Goal: Use online tool/utility: Use online tool/utility

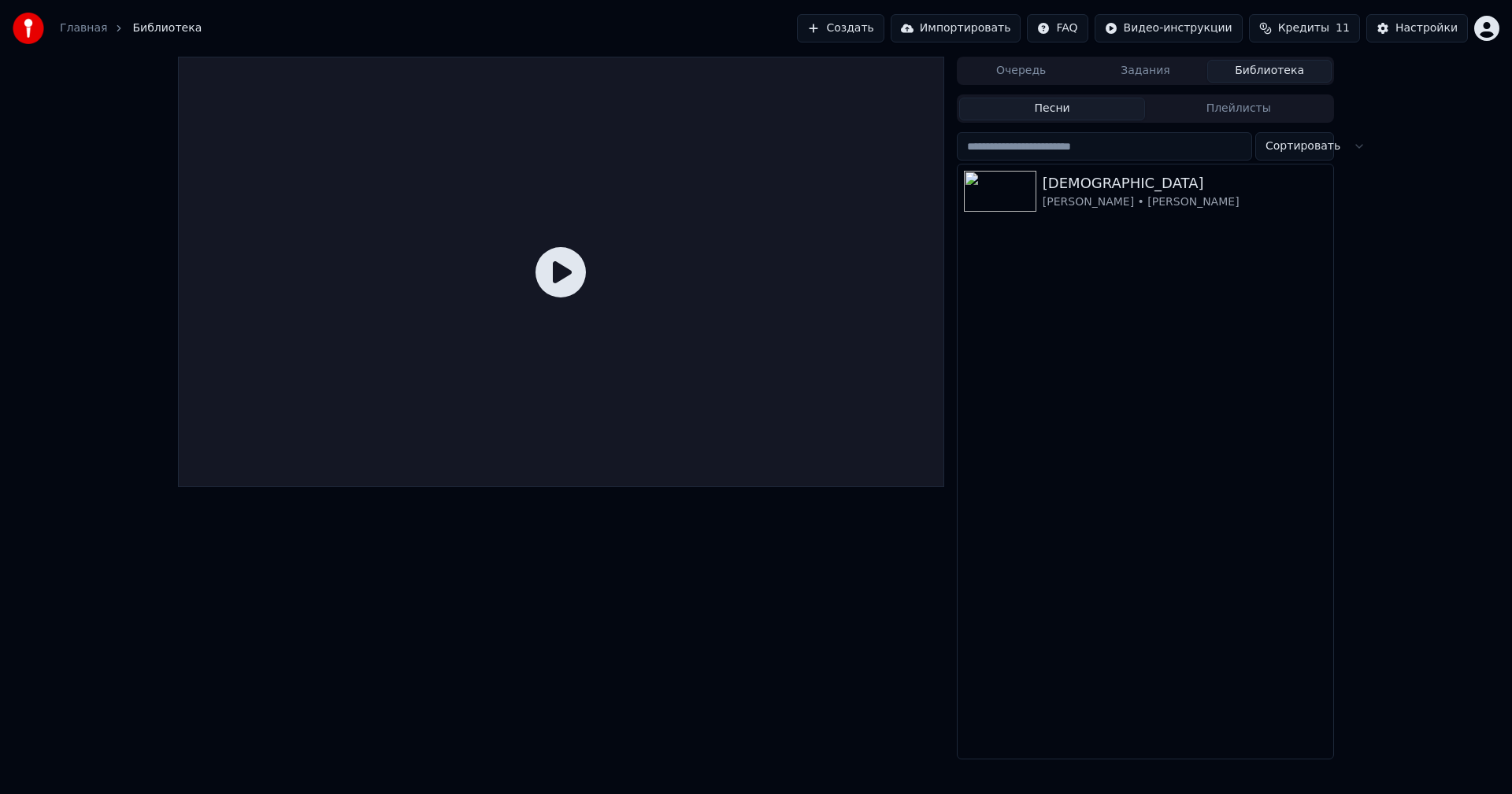
click at [1300, 28] on span "Кредиты" at bounding box center [1304, 28] width 51 height 16
click at [1296, 29] on span "Кредиты" at bounding box center [1304, 28] width 51 height 16
click at [1112, 202] on div "[PERSON_NAME] • [PERSON_NAME]" at bounding box center [1177, 202] width 269 height 16
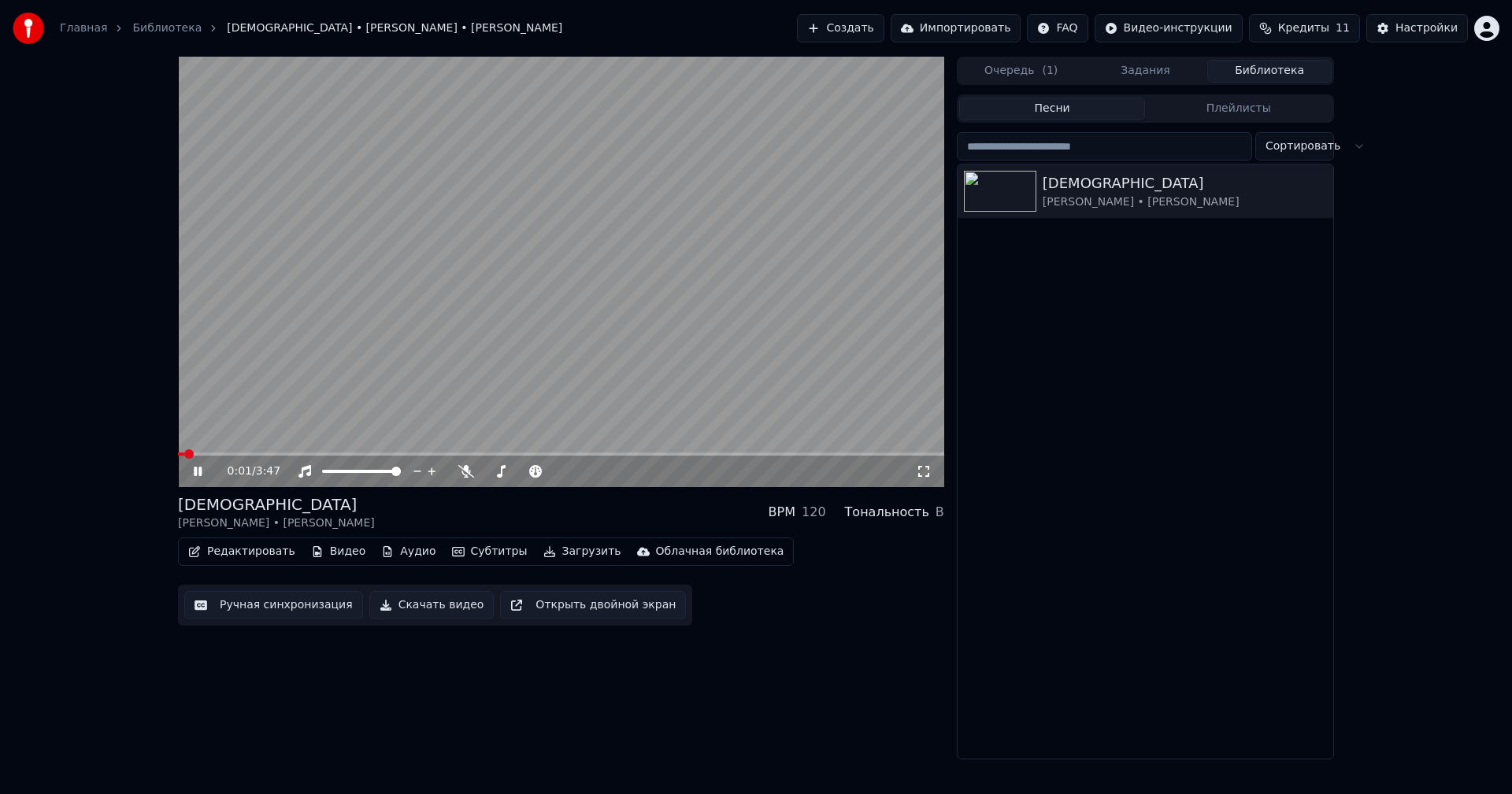
click at [490, 320] on video at bounding box center [561, 272] width 766 height 430
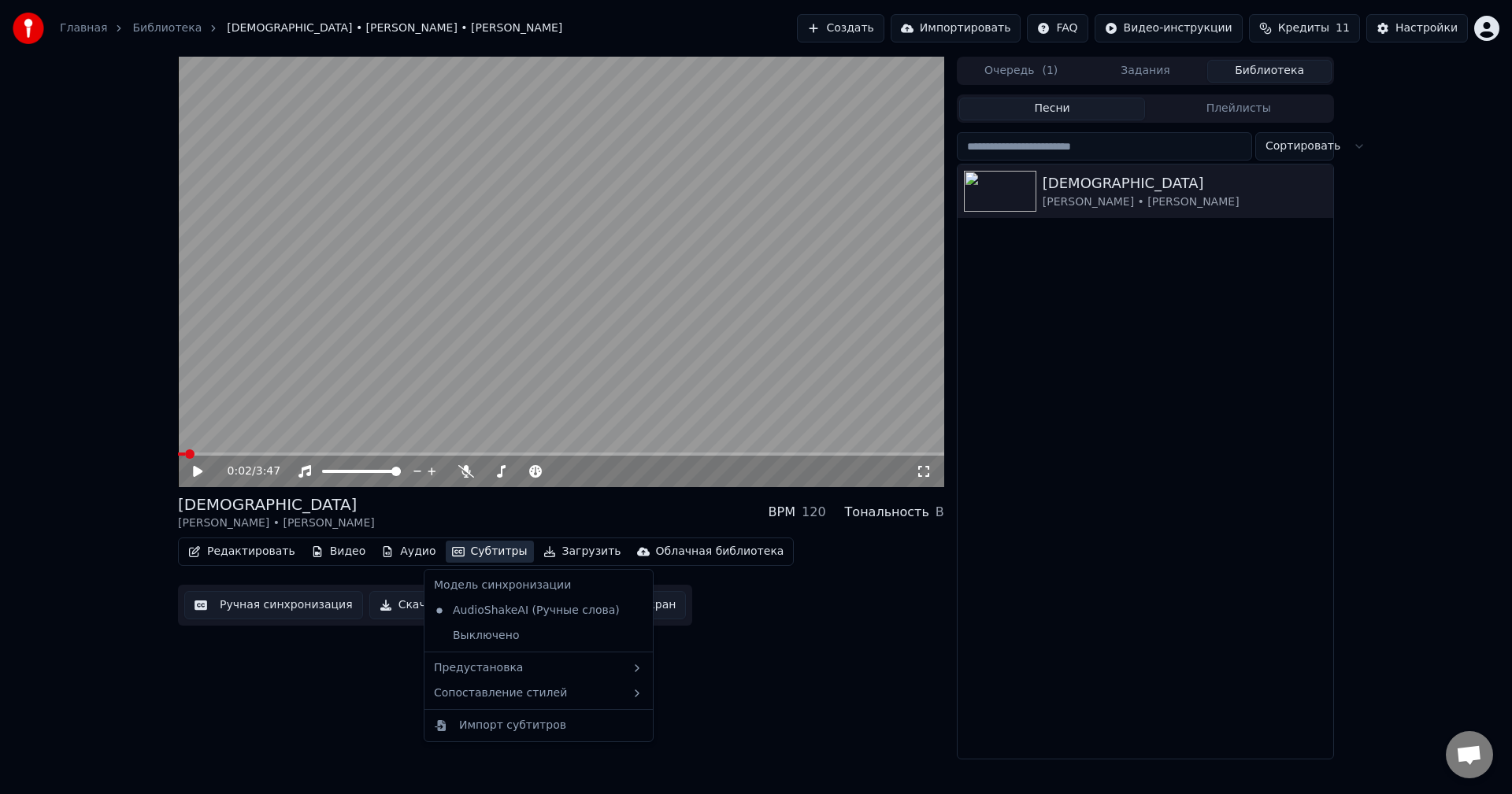
click at [461, 550] on button "Субтитры" at bounding box center [489, 551] width 88 height 22
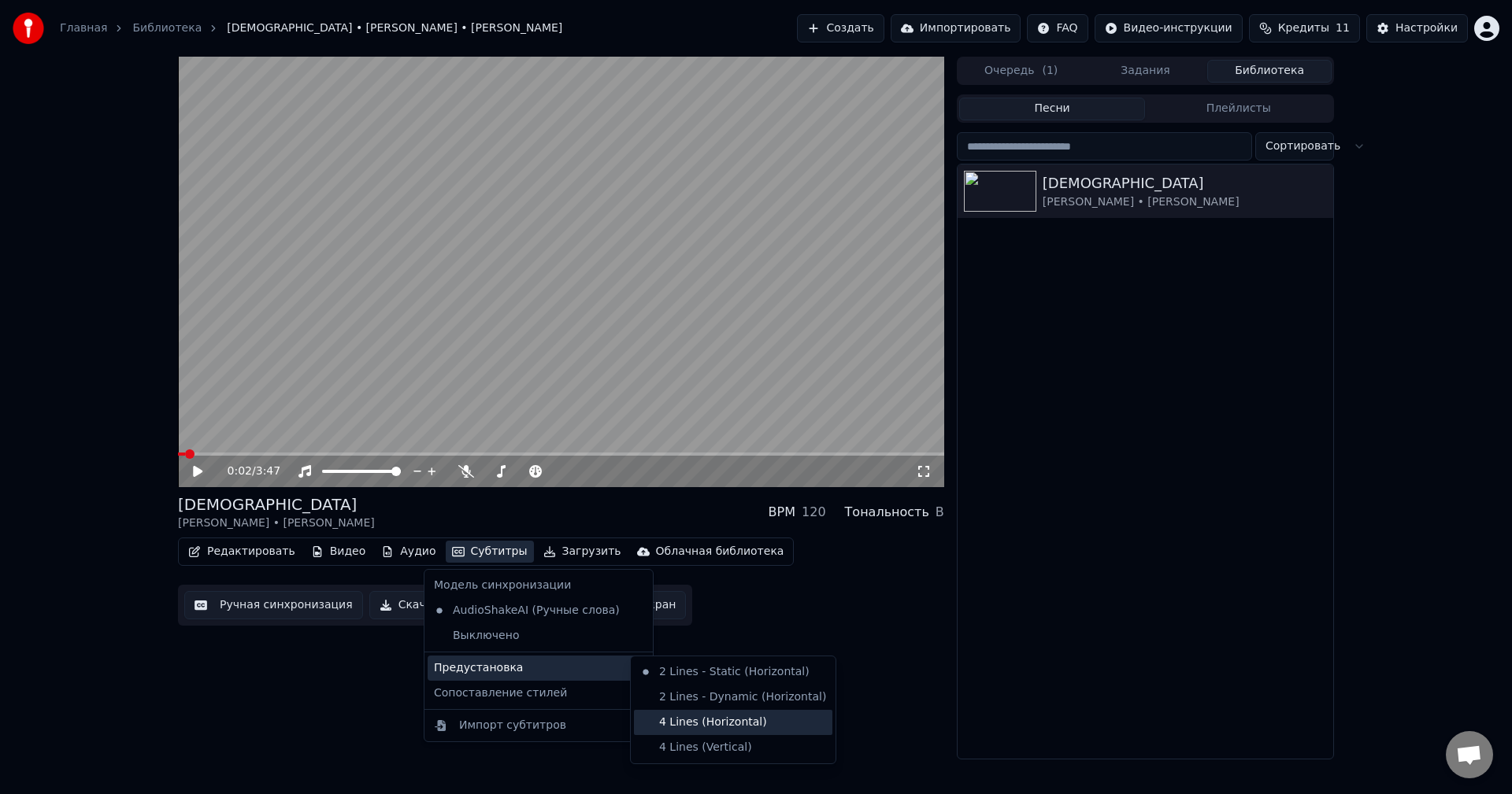
click at [697, 725] on div "4 Lines (Horizontal)" at bounding box center [733, 723] width 199 height 26
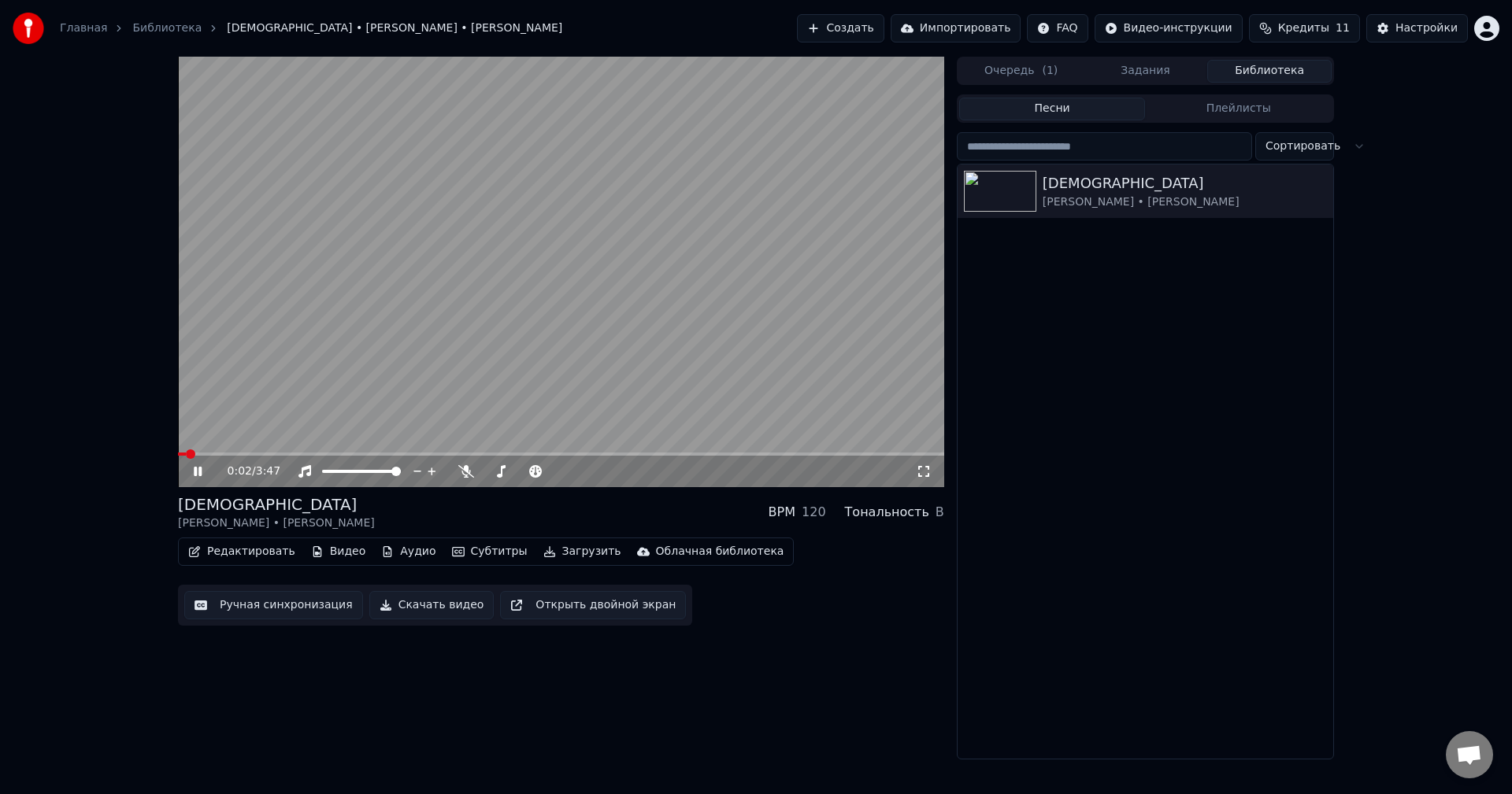
click at [527, 310] on video at bounding box center [561, 272] width 766 height 430
click at [261, 452] on video at bounding box center [561, 272] width 766 height 430
click at [267, 452] on video at bounding box center [561, 272] width 766 height 430
click at [278, 453] on span at bounding box center [561, 454] width 766 height 3
click at [359, 468] on div at bounding box center [375, 471] width 126 height 16
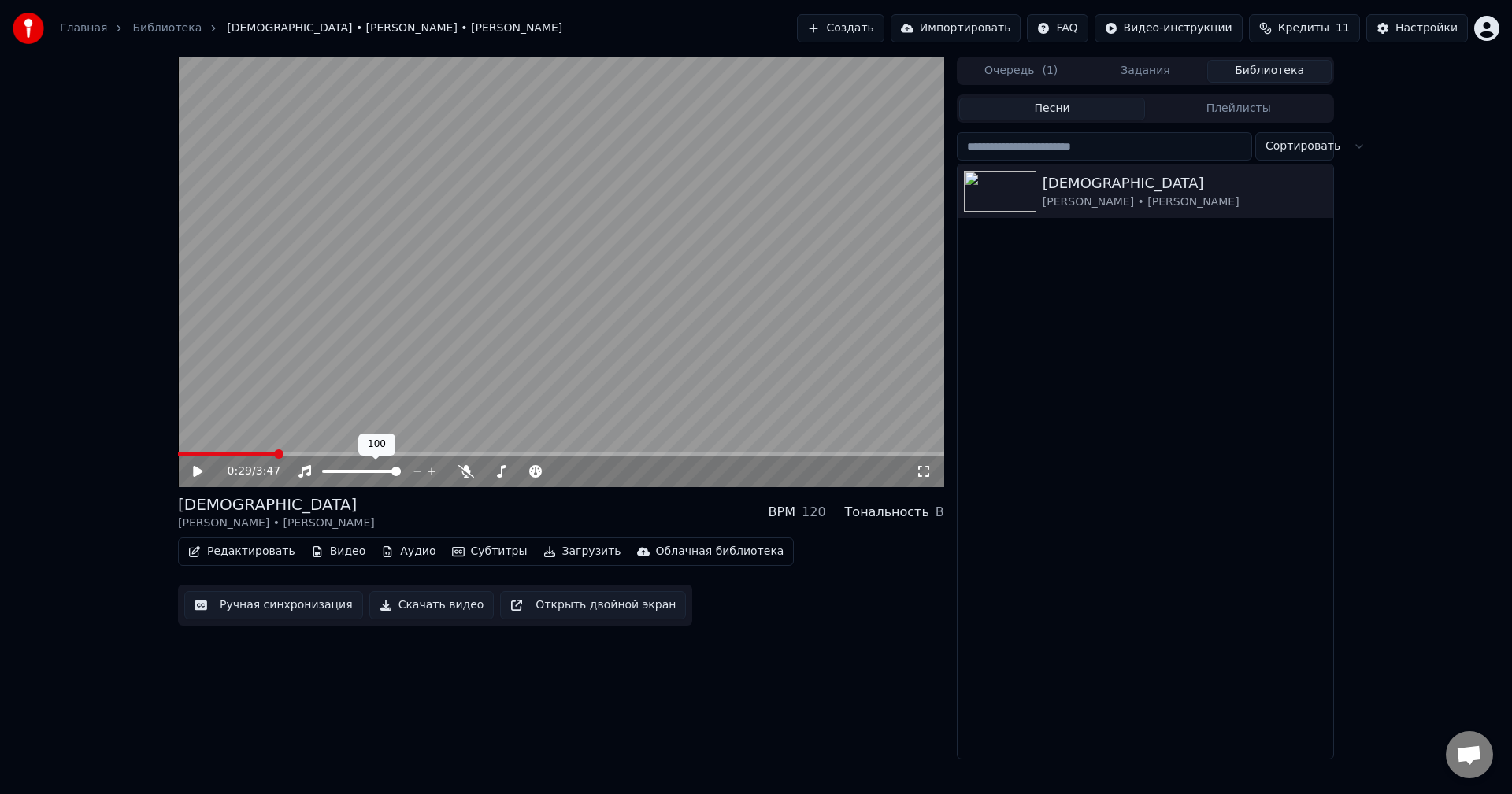
click at [360, 471] on span at bounding box center [361, 471] width 79 height 3
click at [459, 376] on video at bounding box center [561, 272] width 766 height 430
click at [476, 325] on video at bounding box center [561, 272] width 766 height 430
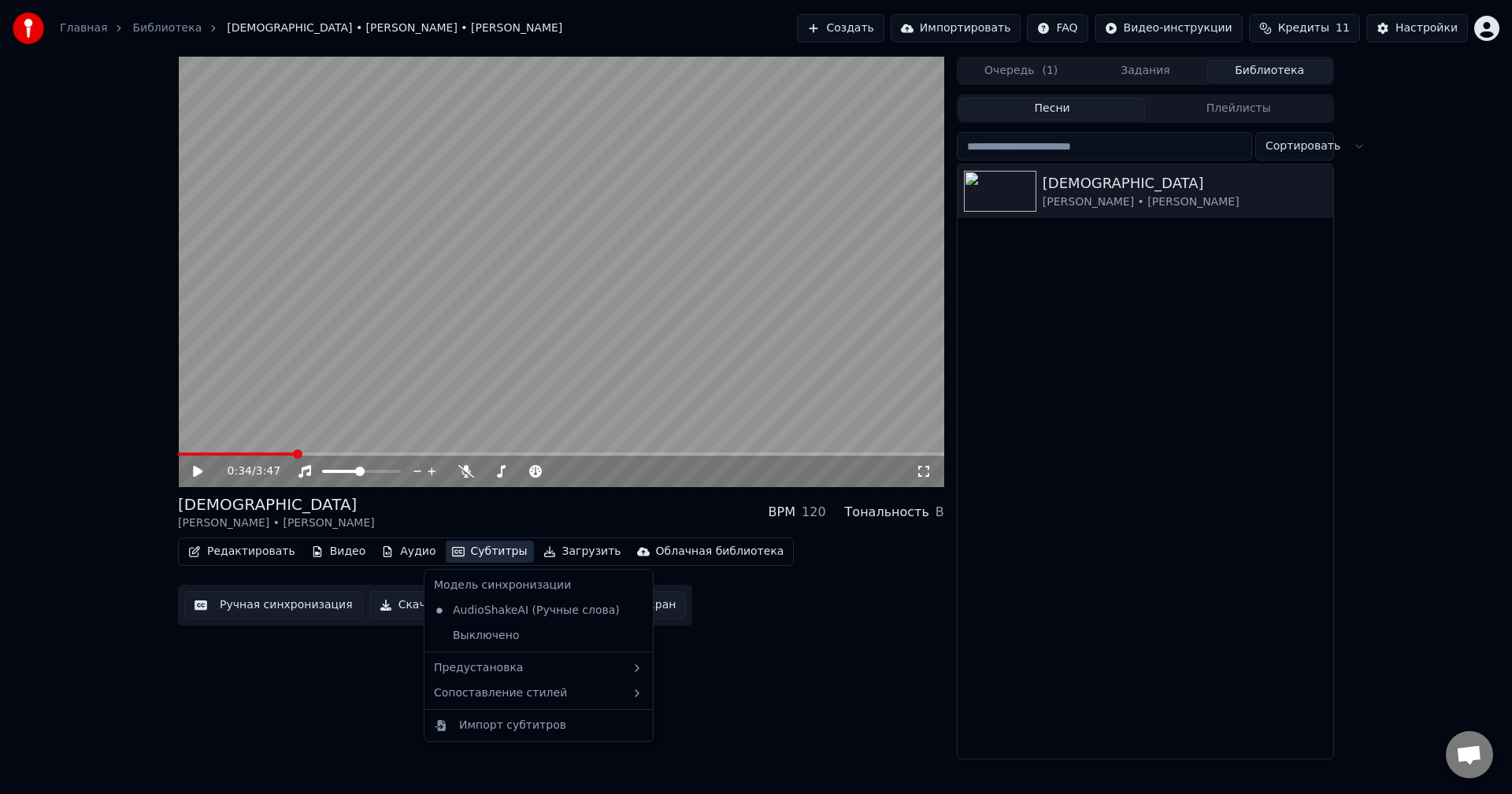
click at [474, 545] on button "Субтитры" at bounding box center [489, 551] width 88 height 22
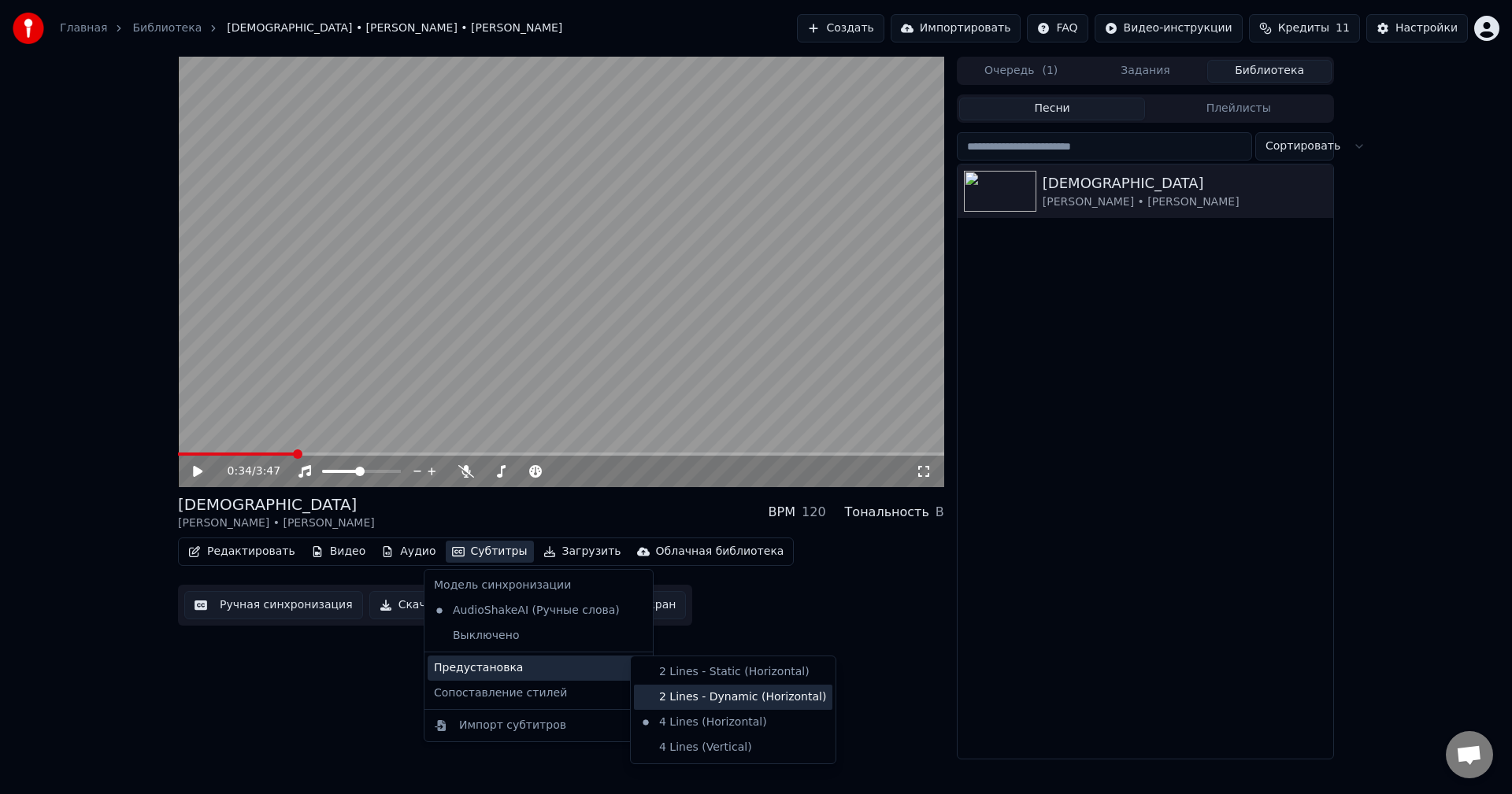
click at [691, 692] on div "2 Lines - Dynamic (Horizontal)" at bounding box center [733, 697] width 199 height 26
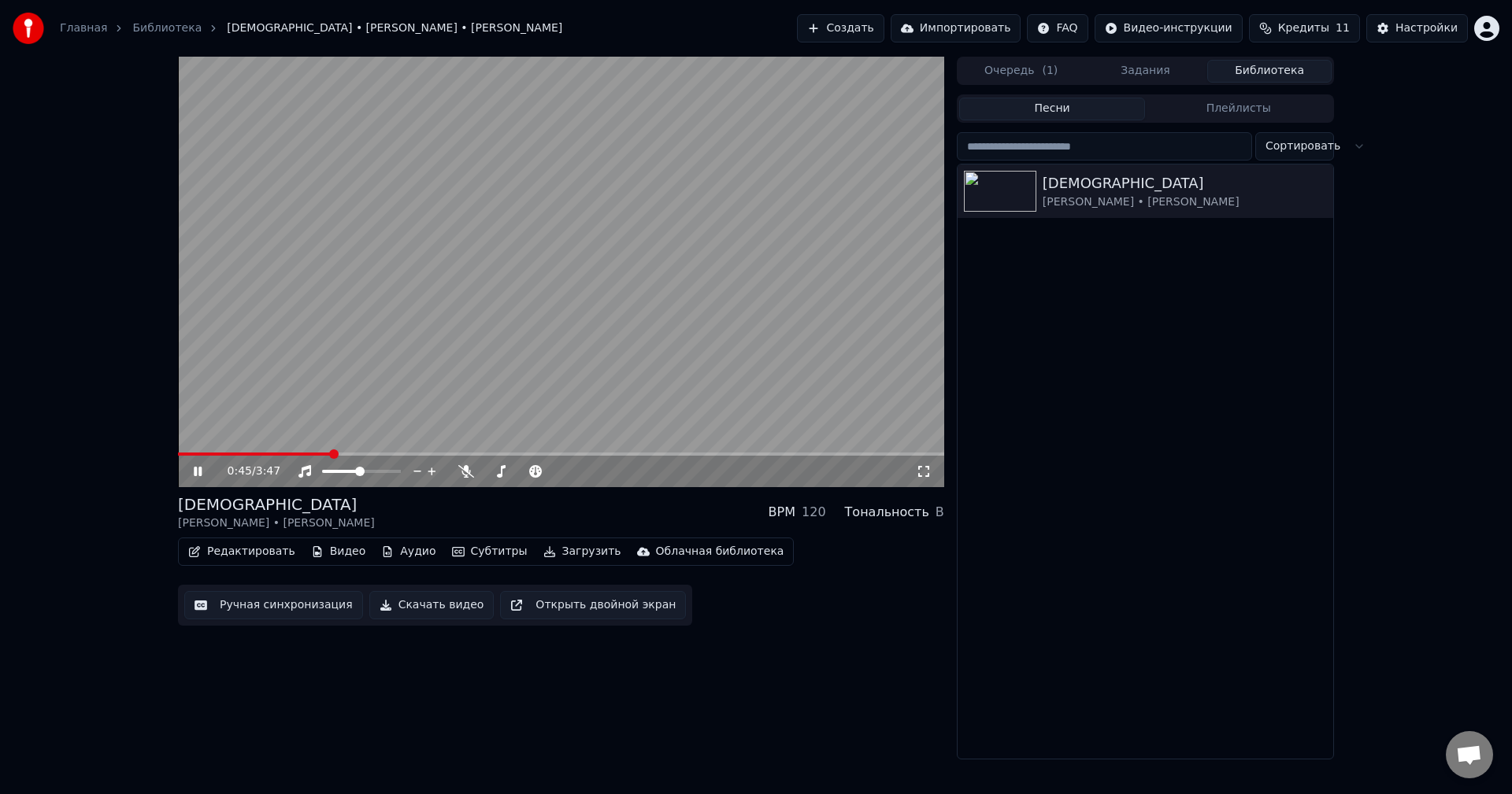
click at [273, 453] on span at bounding box center [254, 454] width 153 height 3
click at [365, 454] on span at bounding box center [561, 454] width 766 height 3
click at [458, 418] on video at bounding box center [561, 272] width 766 height 430
click at [488, 358] on video at bounding box center [561, 272] width 766 height 430
click at [537, 421] on video at bounding box center [561, 272] width 766 height 430
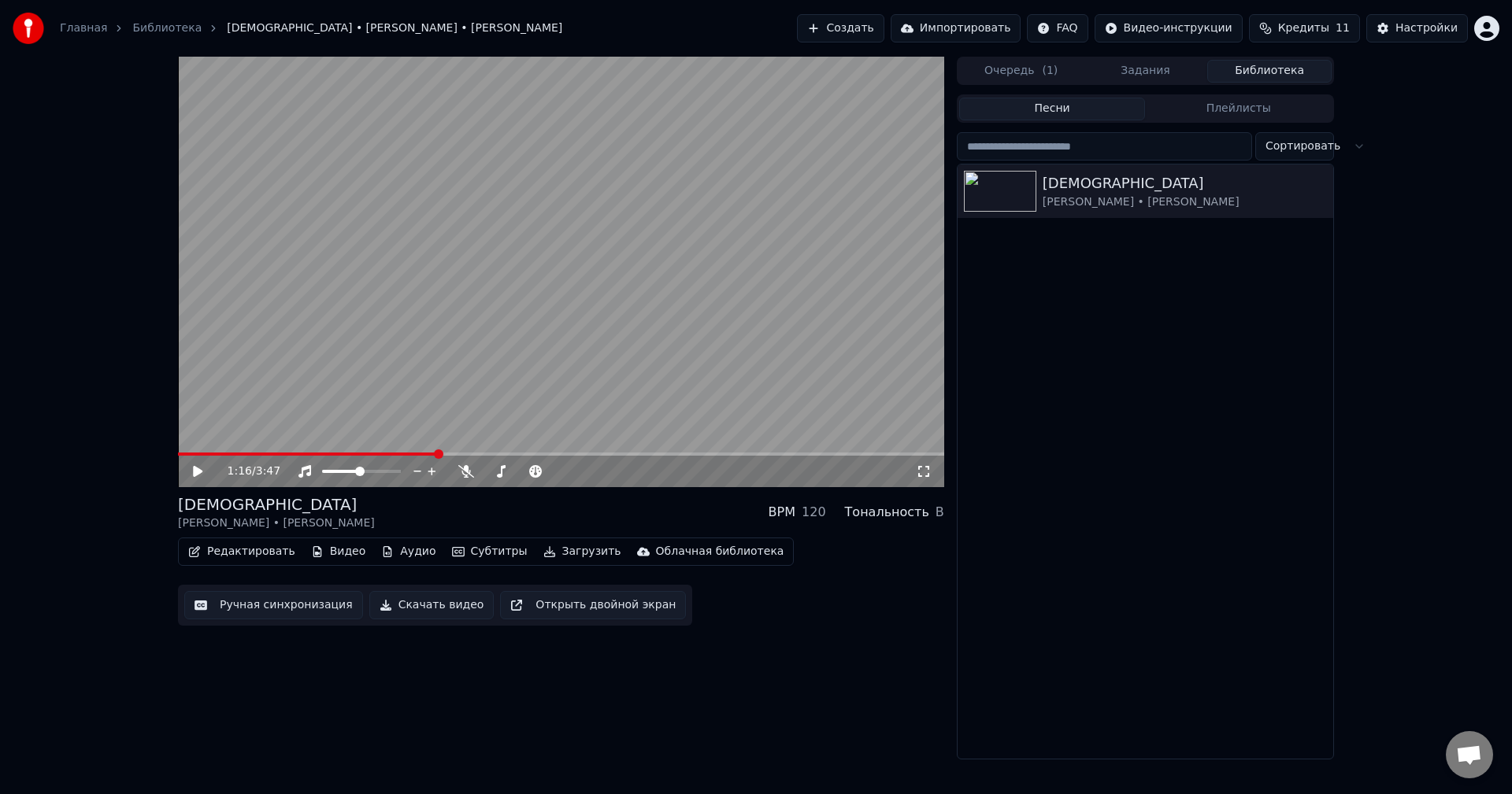
click at [461, 555] on button "Субтитры" at bounding box center [489, 551] width 88 height 22
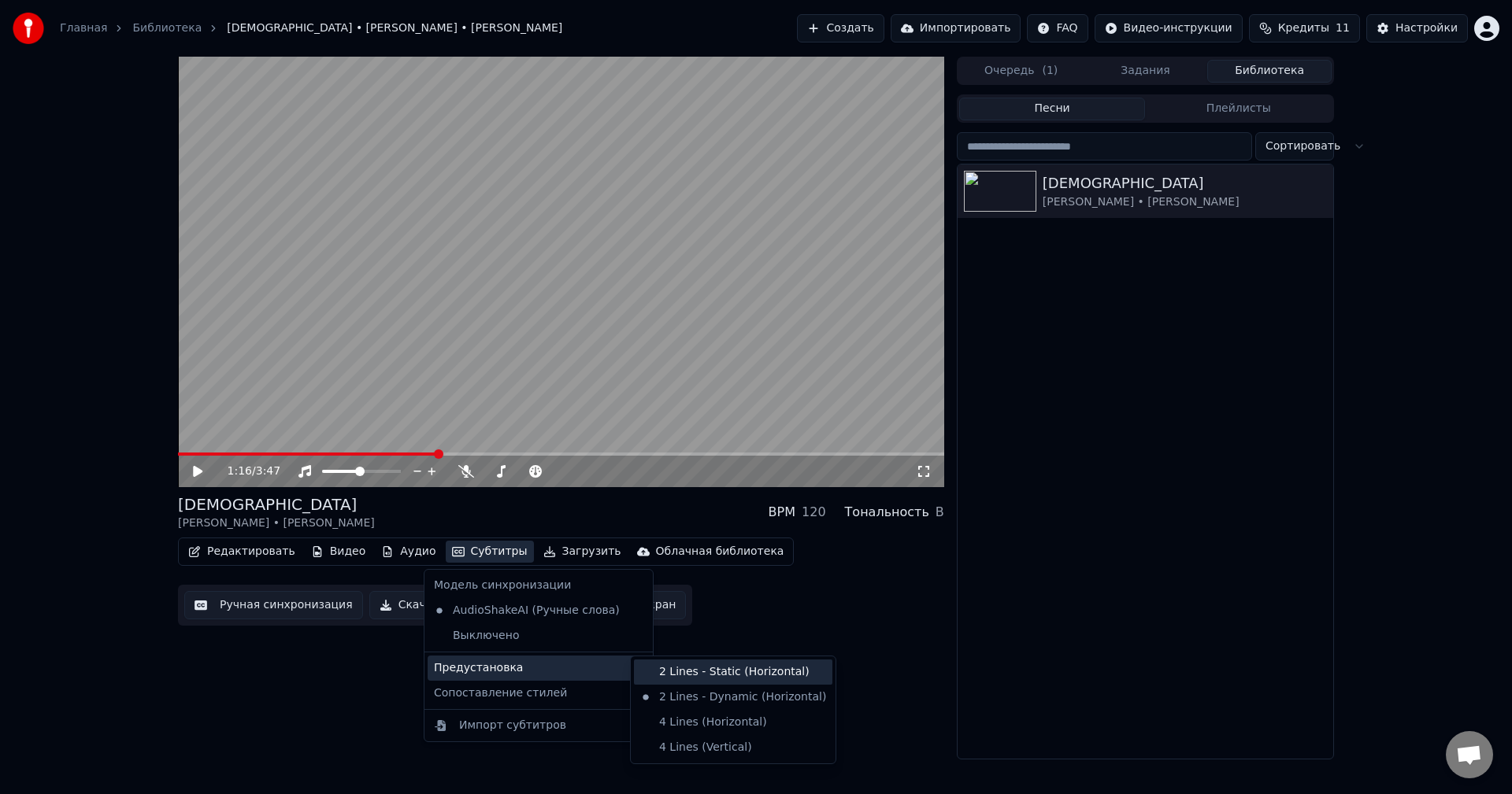
click at [701, 674] on div "2 Lines - Static (Horizontal)" at bounding box center [733, 672] width 199 height 26
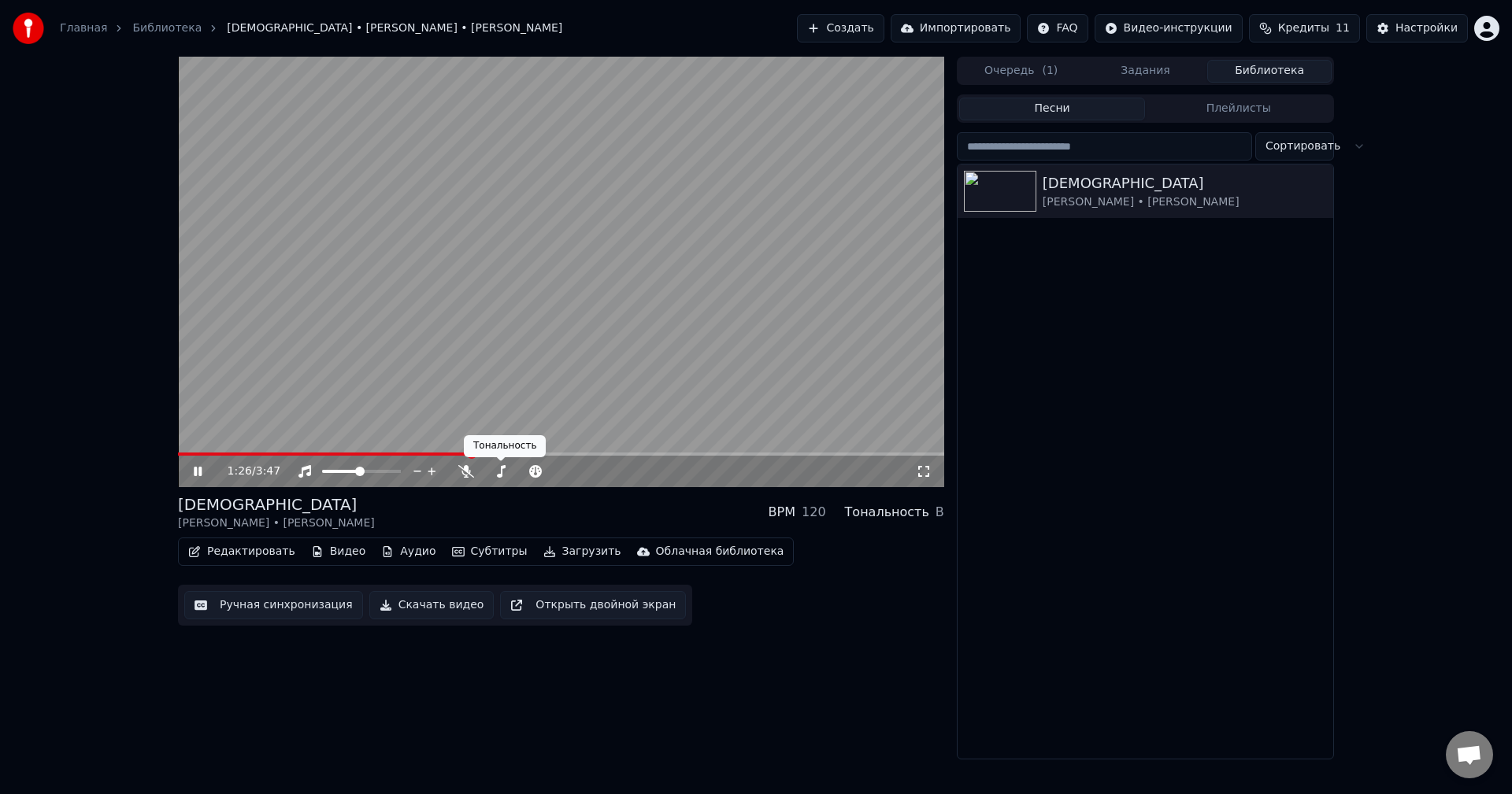
click at [525, 378] on video at bounding box center [561, 272] width 766 height 430
click at [482, 550] on button "Субтитры" at bounding box center [489, 551] width 88 height 22
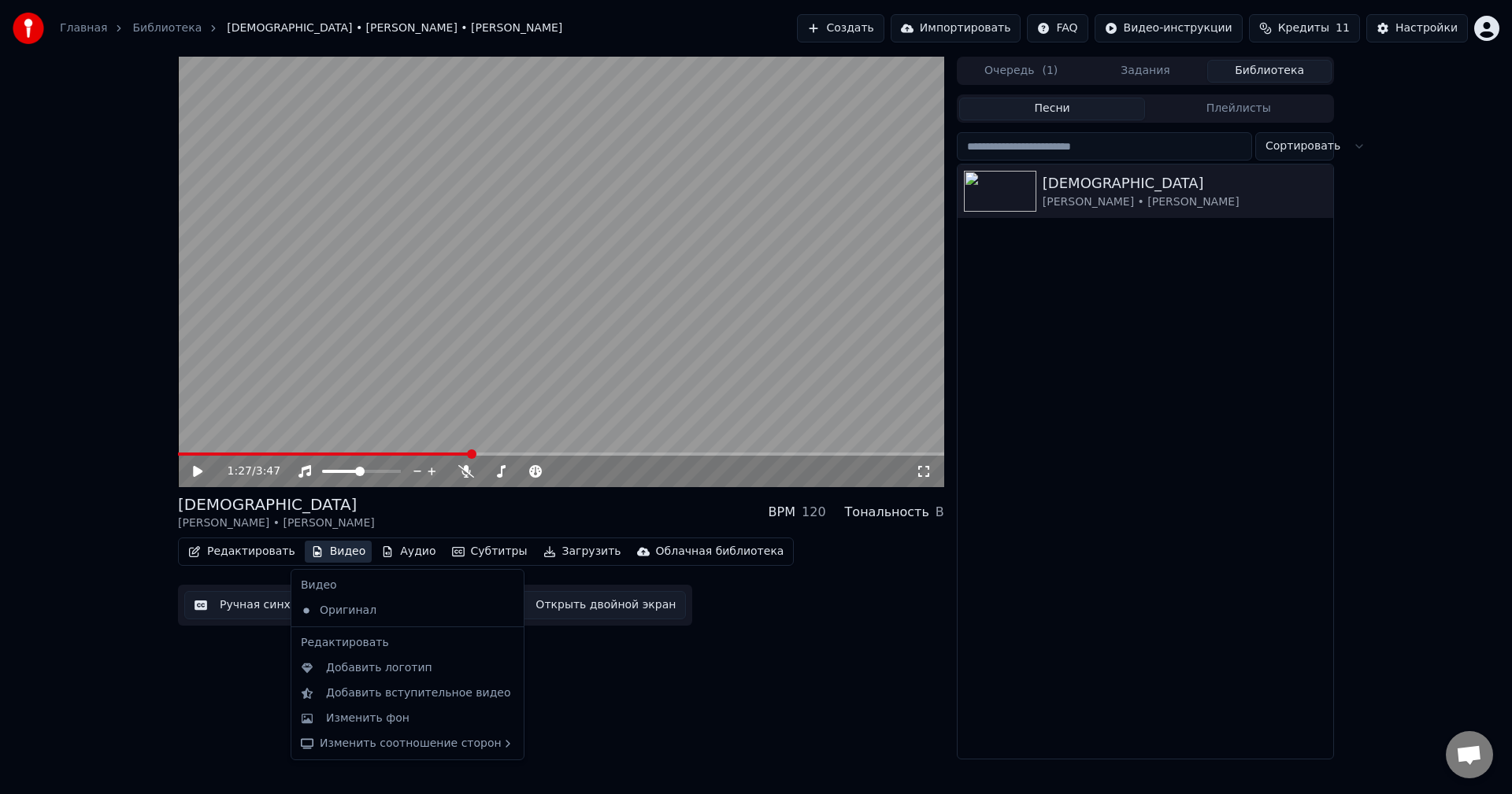
click at [234, 694] on div "1:27 / 3:47 Кадры [PERSON_NAME] Рейс • [PERSON_NAME] Раут BPM 120 Тональность B…" at bounding box center [561, 408] width 766 height 703
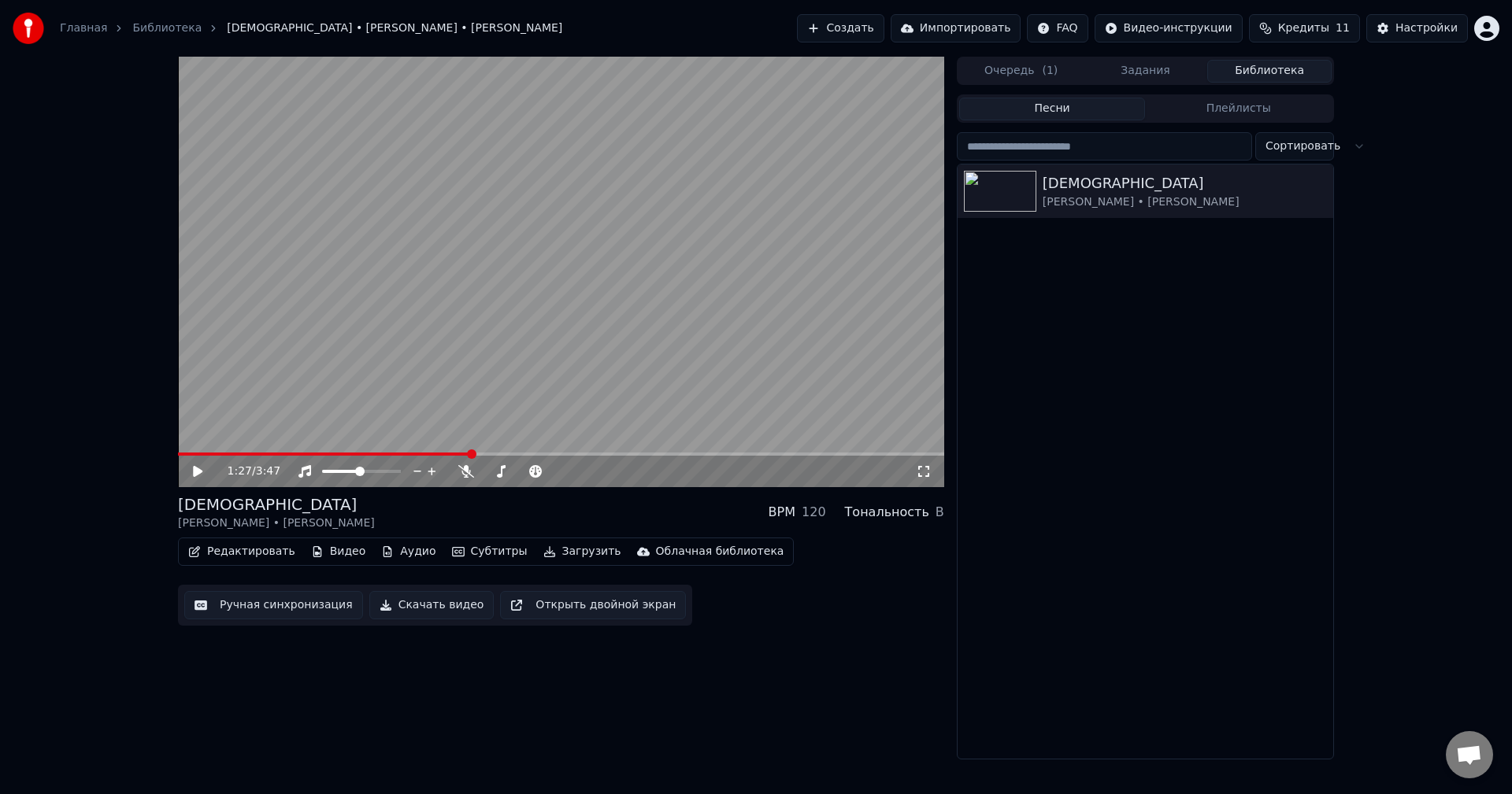
click at [471, 550] on button "Субтитры" at bounding box center [489, 551] width 88 height 22
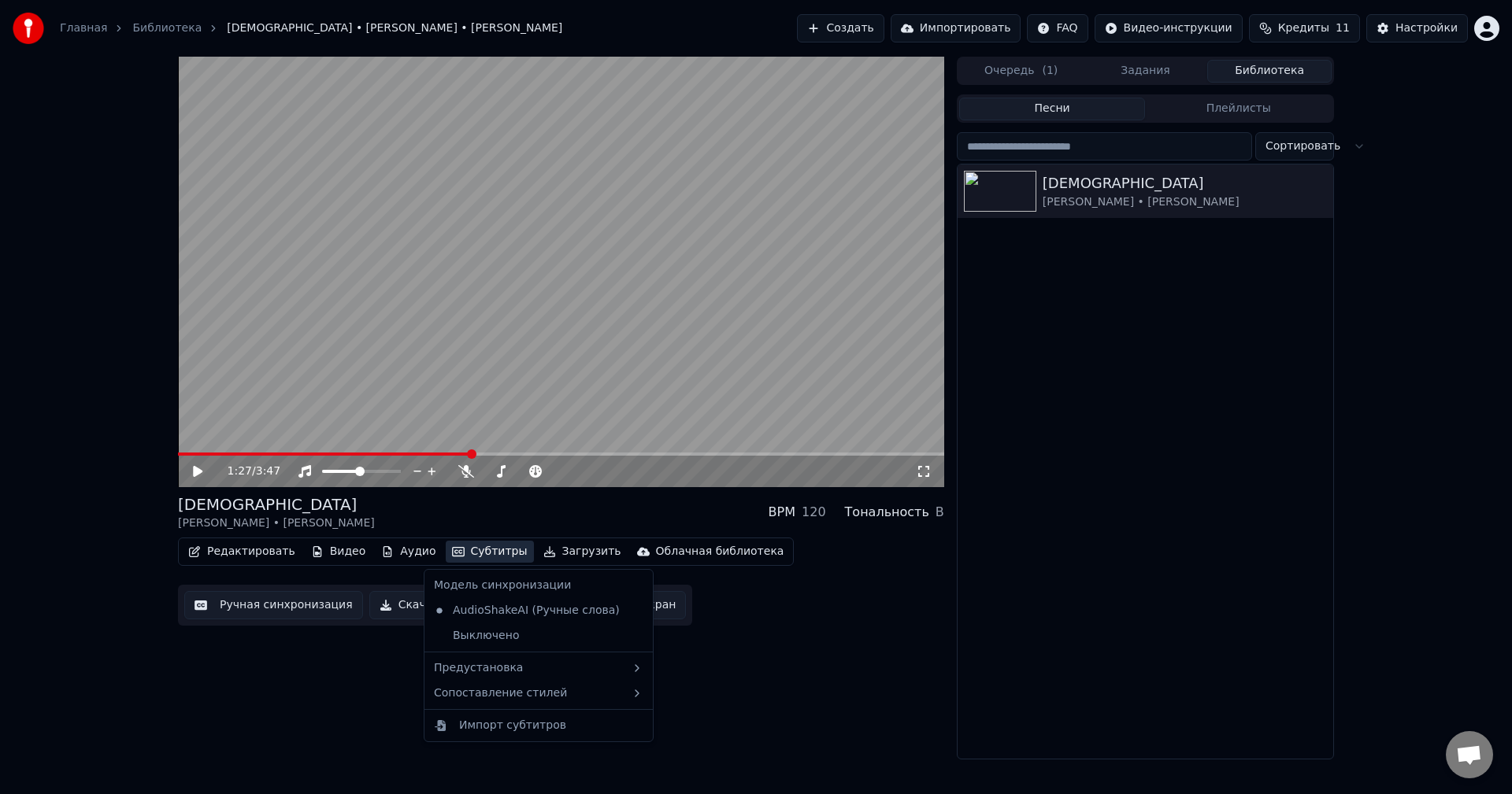
click at [296, 679] on div "1:27 / 3:47 Кадры [PERSON_NAME] Рейс • [PERSON_NAME] Раут BPM 120 Тональность B…" at bounding box center [561, 408] width 766 height 703
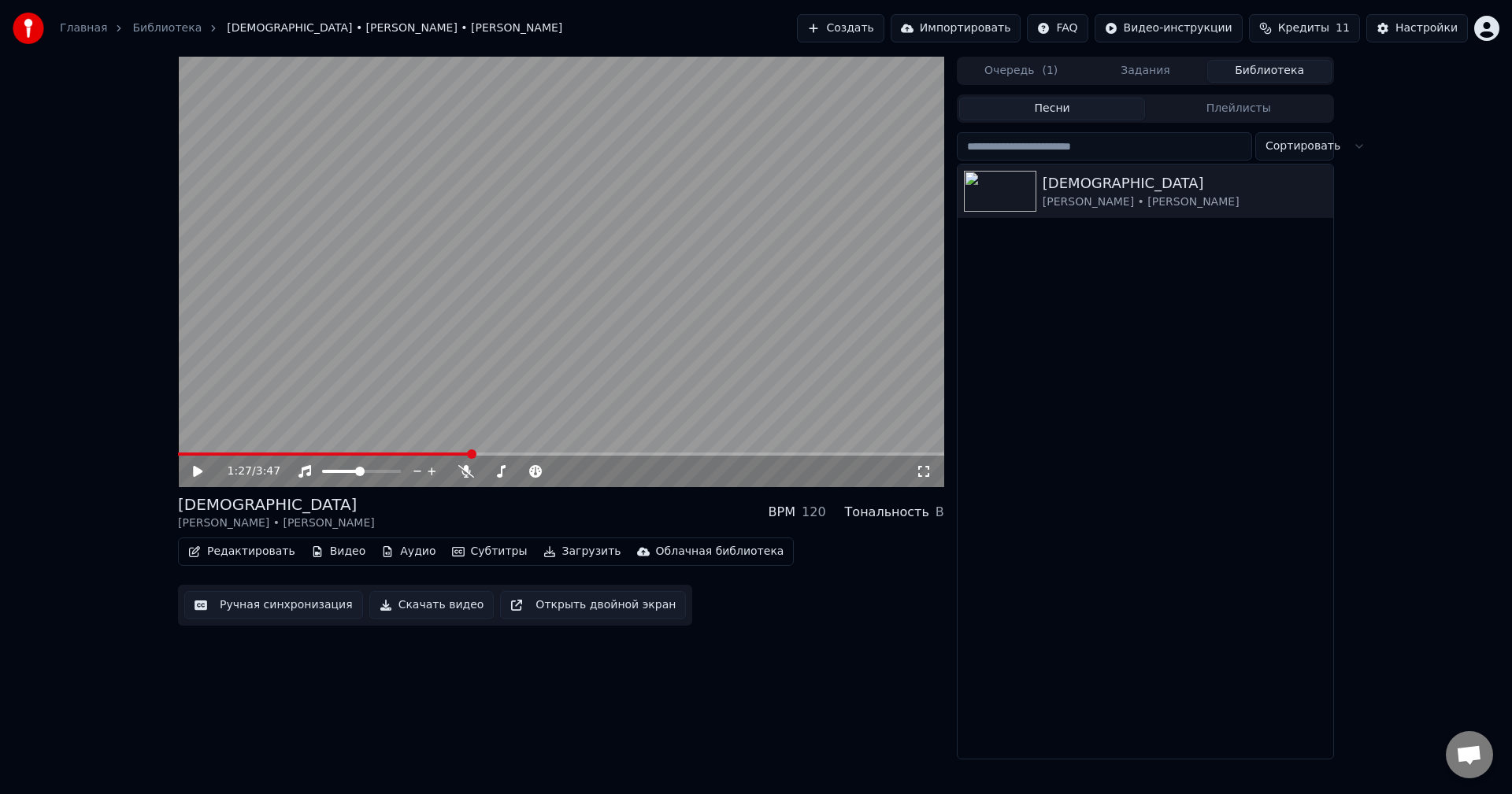
click at [230, 554] on button "Редактировать" at bounding box center [241, 551] width 120 height 22
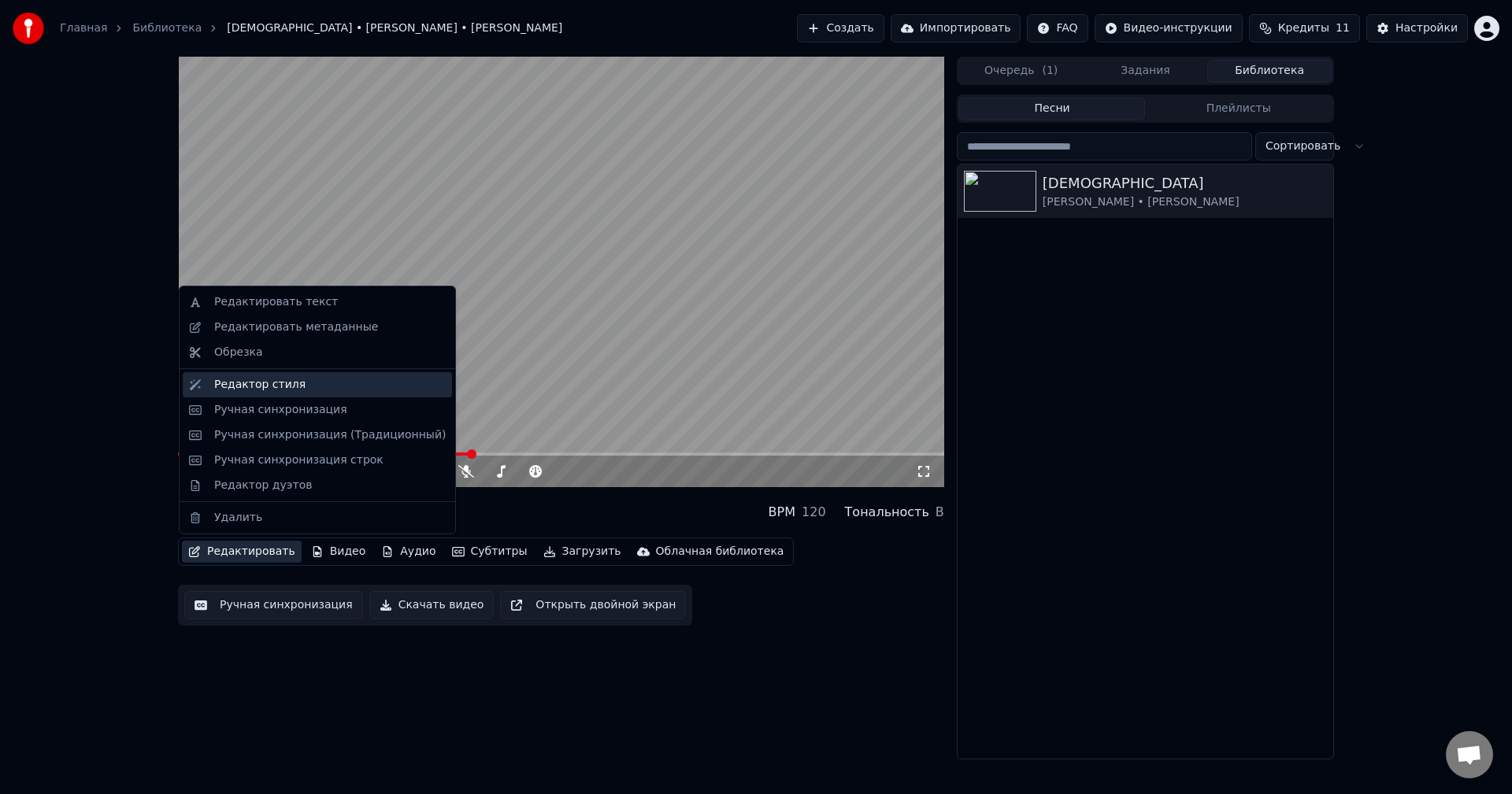
click at [258, 388] on div "Редактор стиля" at bounding box center [259, 385] width 91 height 16
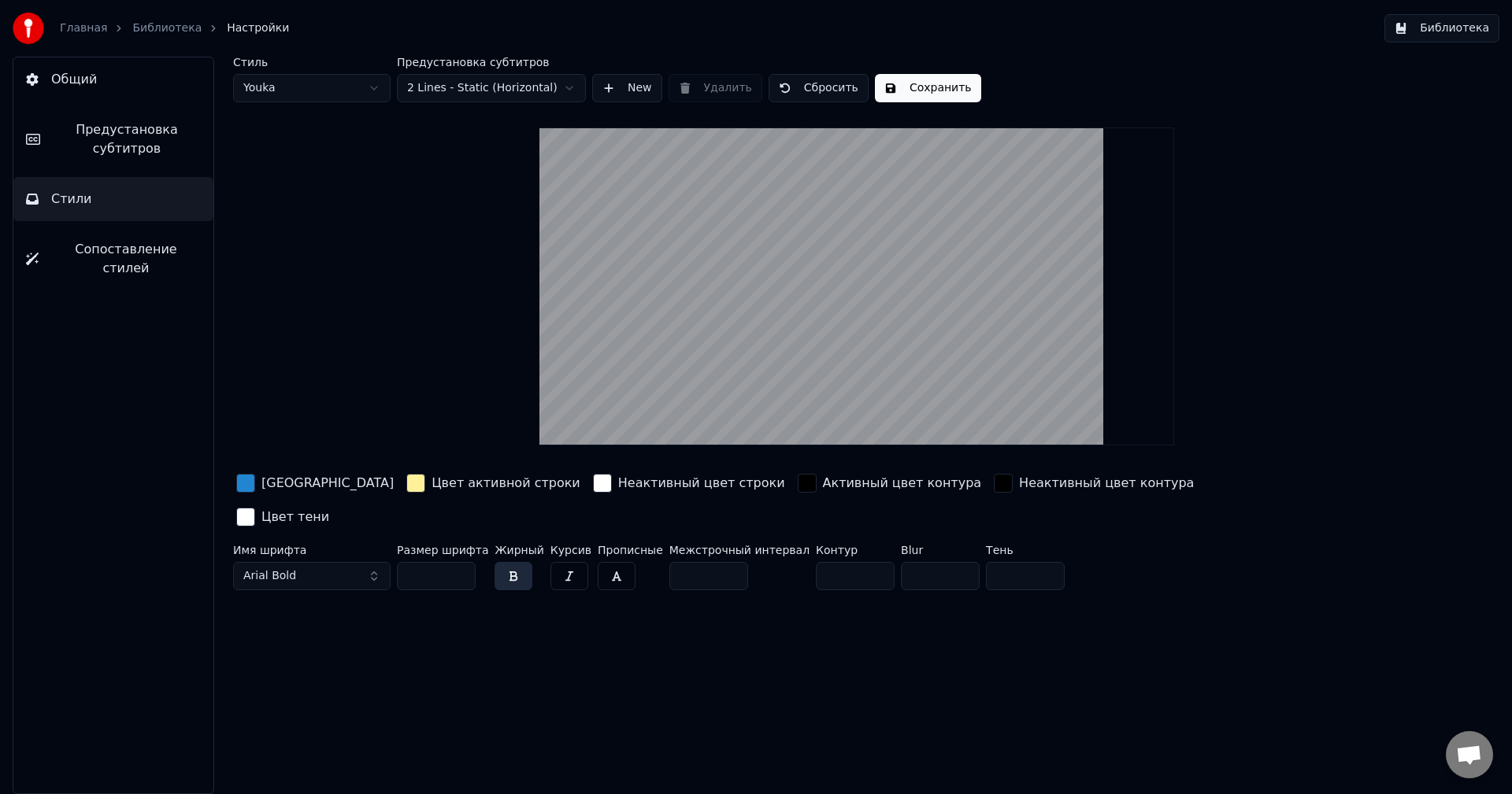
click at [798, 490] on div "button" at bounding box center [808, 483] width 19 height 19
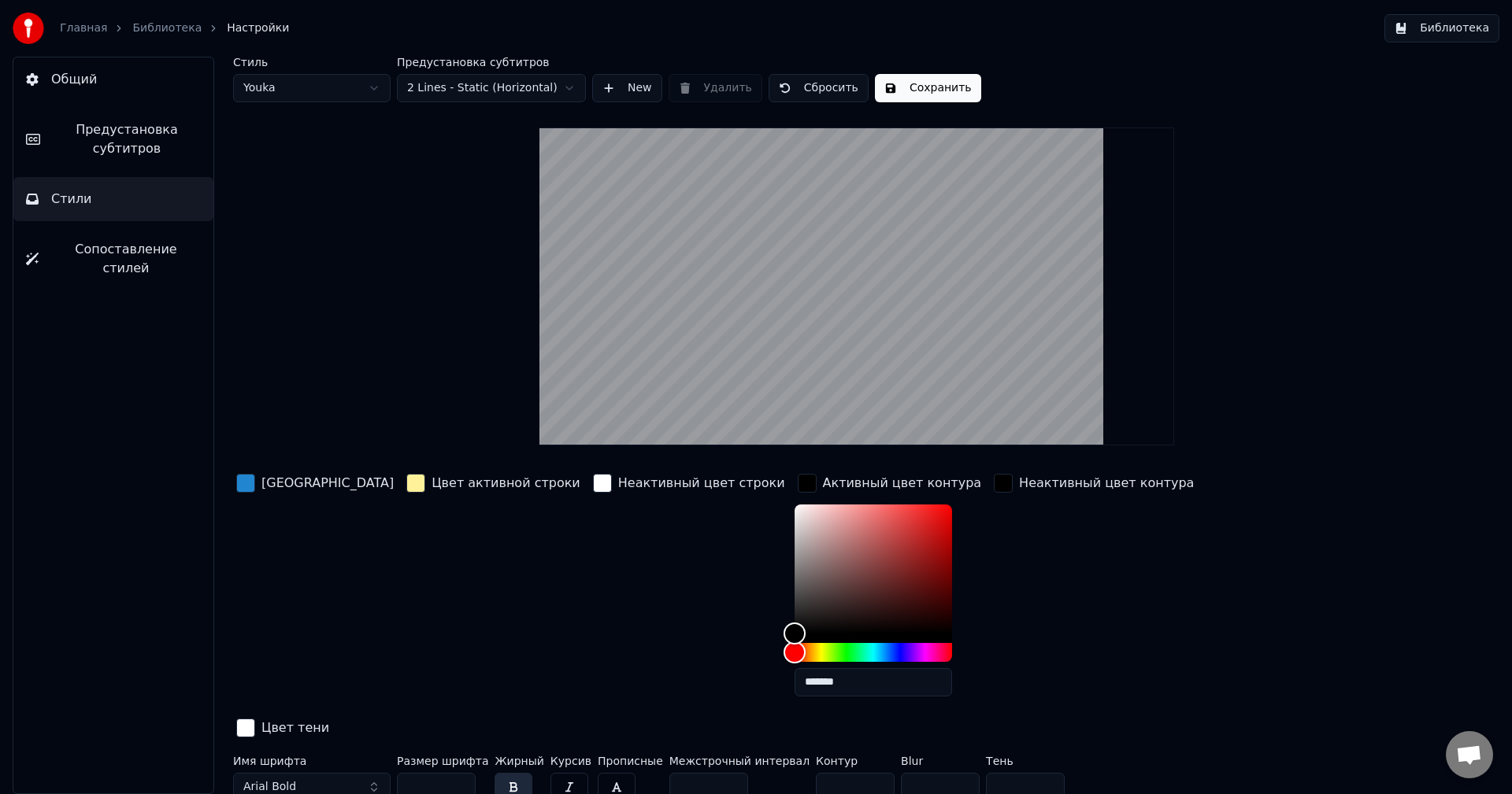
click at [798, 490] on div "button" at bounding box center [808, 483] width 19 height 19
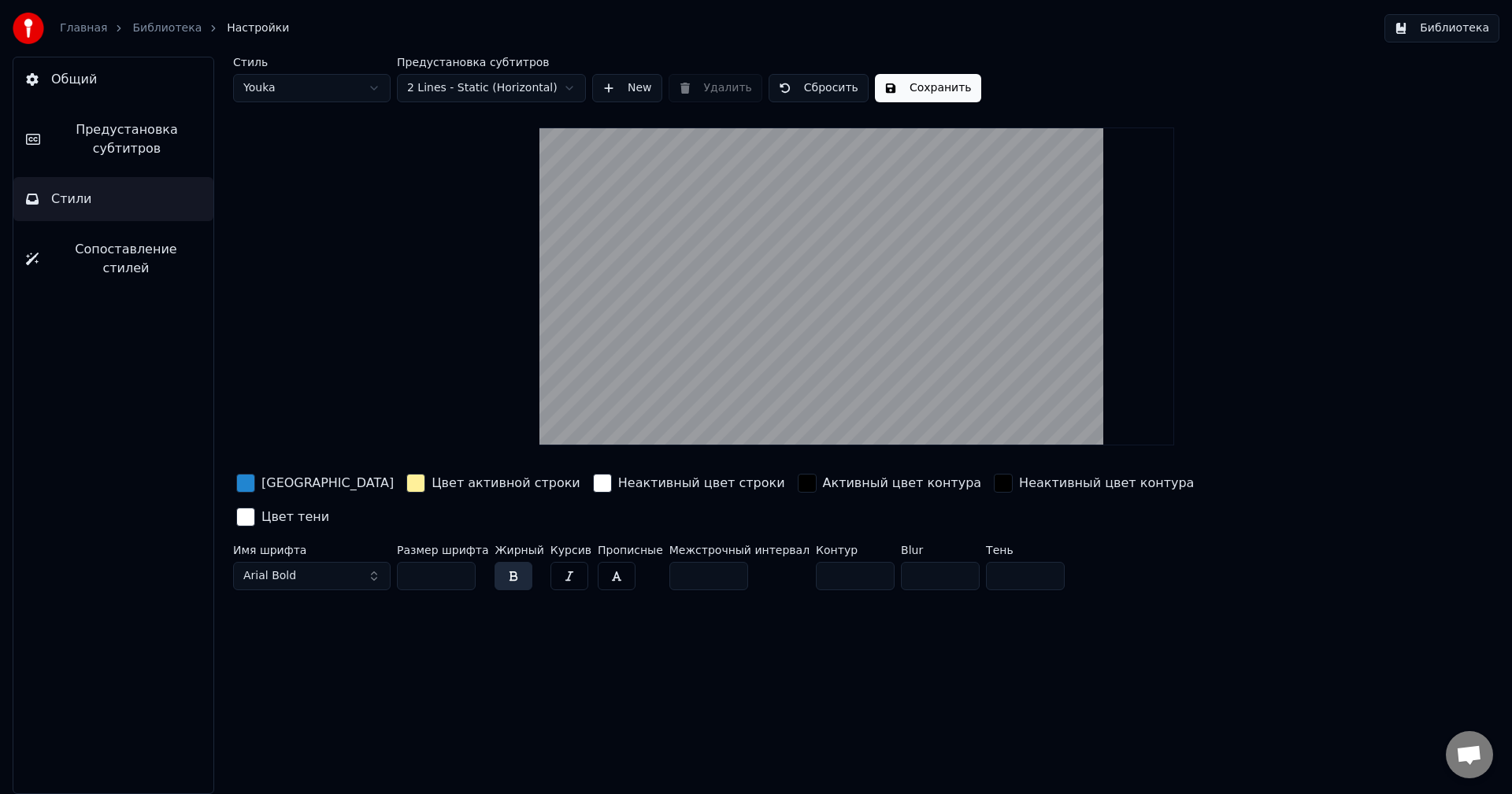
click at [994, 486] on div "button" at bounding box center [1004, 483] width 19 height 19
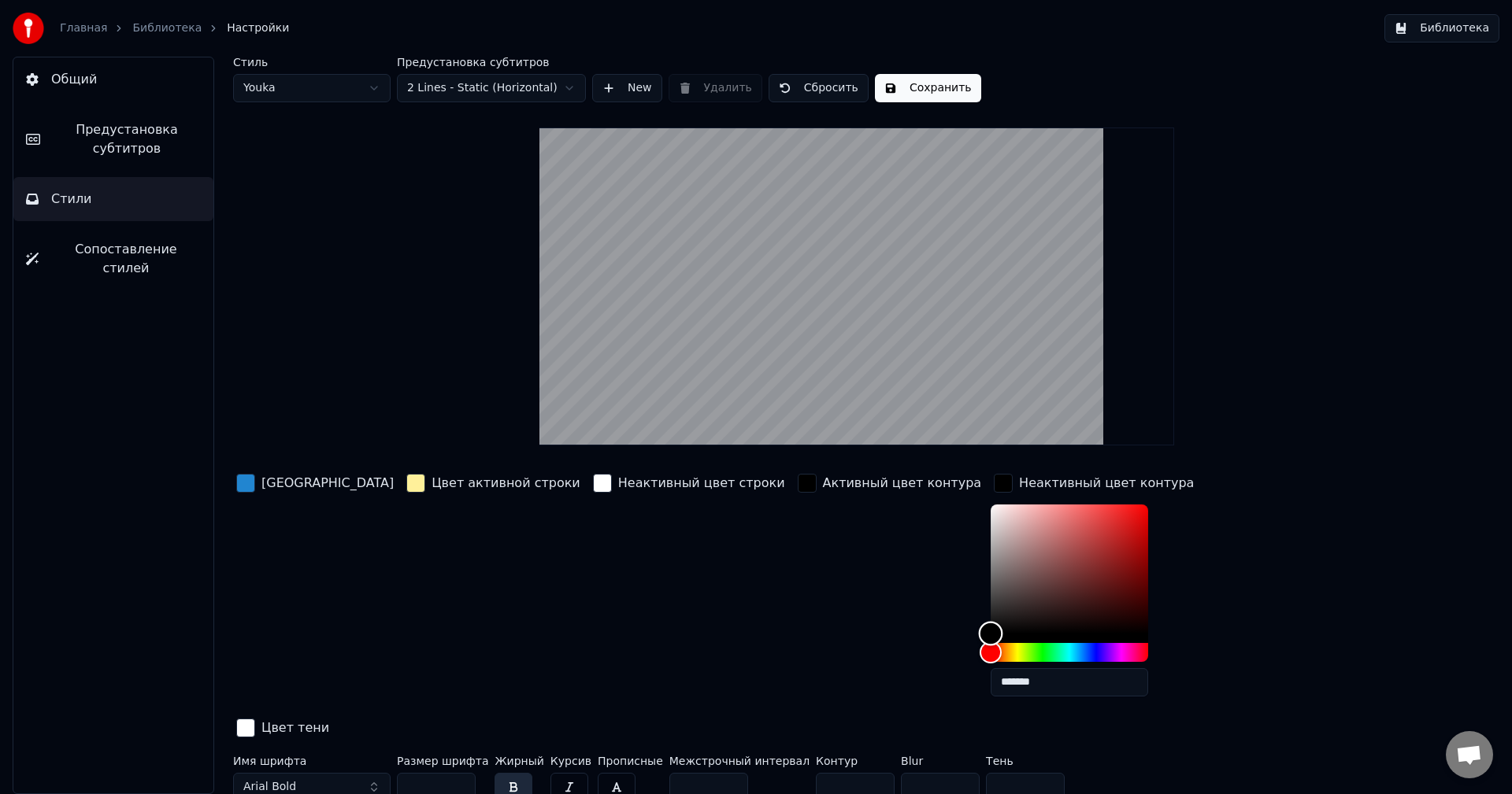
type input "*******"
click at [991, 539] on div "Color" at bounding box center [1070, 569] width 158 height 129
click at [798, 484] on div "button" at bounding box center [808, 483] width 19 height 19
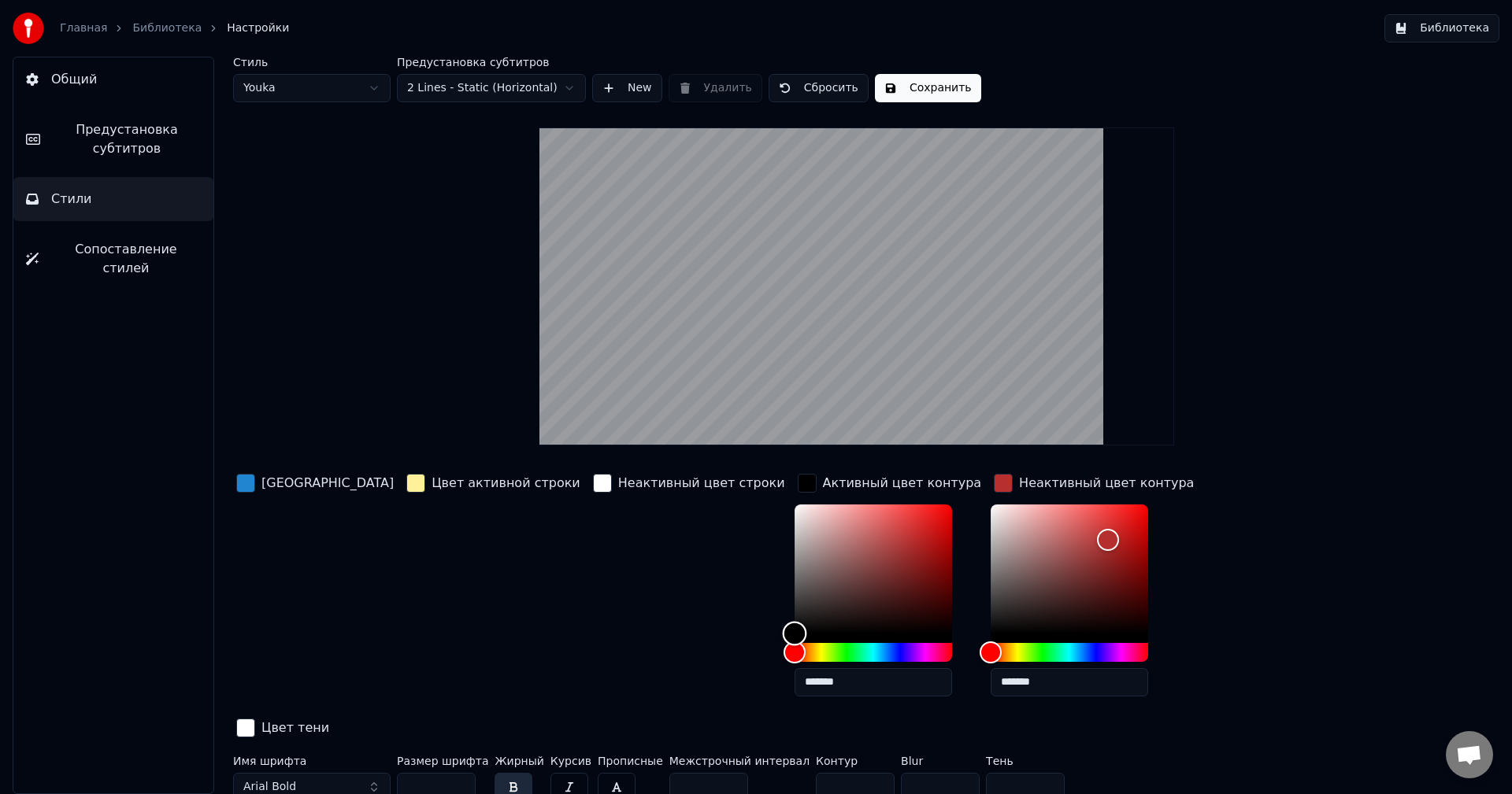
click at [803, 558] on div "Color" at bounding box center [873, 569] width 158 height 129
type input "*******"
drag, startPoint x: 633, startPoint y: 689, endPoint x: 633, endPoint y: 679, distance: 10.0
click at [633, 679] on div "Цвет заливки Цвет активной строки Неактивный цвет строки Активный цвет контура …" at bounding box center [762, 607] width 1059 height 273
type input "*******"
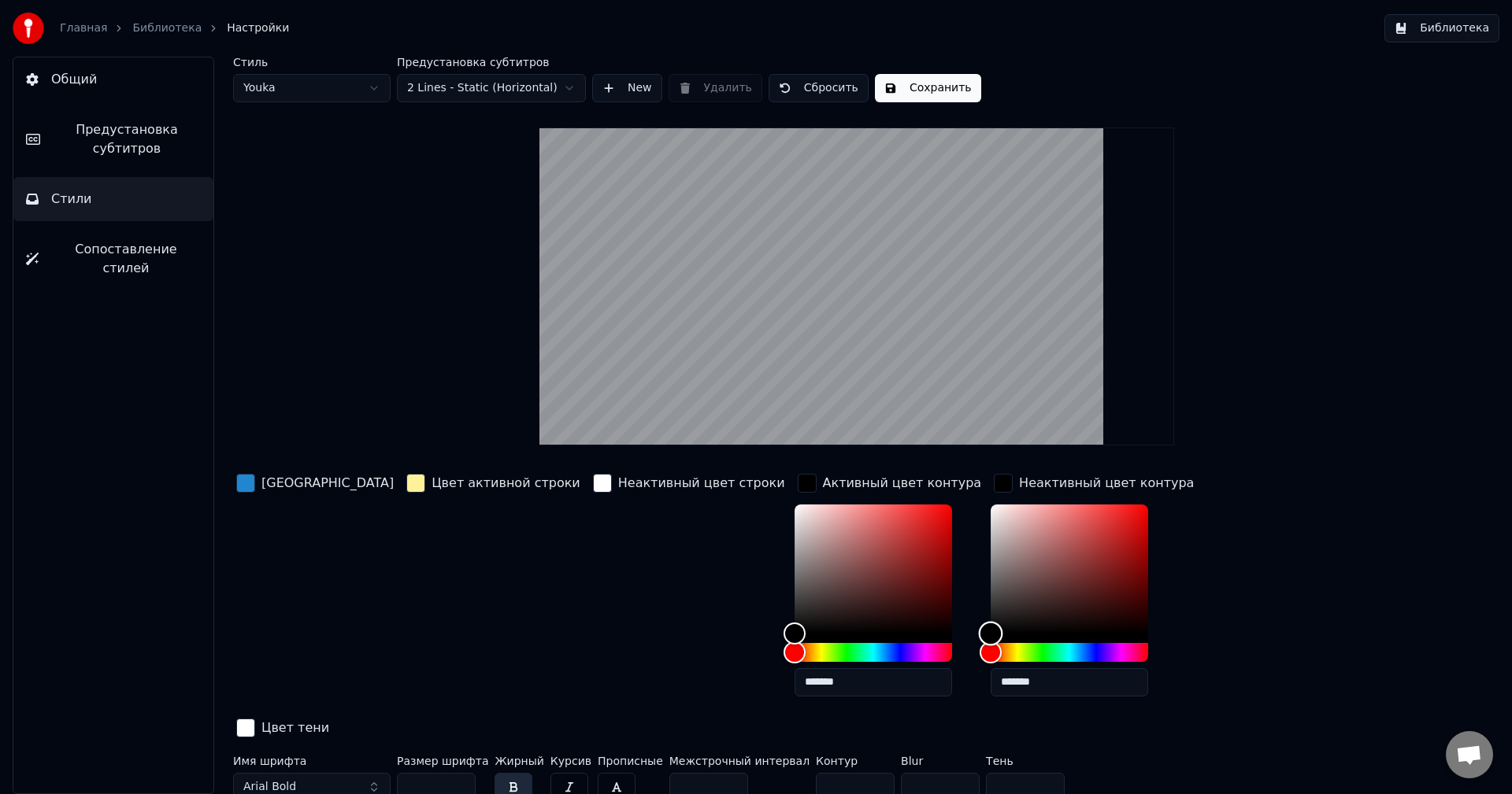
drag, startPoint x: 946, startPoint y: 598, endPoint x: 865, endPoint y: 664, distance: 104.5
click at [865, 664] on div "Цвет заливки Цвет активной строки Неактивный цвет строки Активный цвет контура …" at bounding box center [762, 607] width 1059 height 273
click at [1196, 593] on div "Цвет заливки Цвет активной строки Неактивный цвет строки Активный цвет контура …" at bounding box center [762, 607] width 1059 height 273
click at [790, 91] on button "Сбросить" at bounding box center [818, 88] width 100 height 28
